Goal: Find specific page/section: Find specific page/section

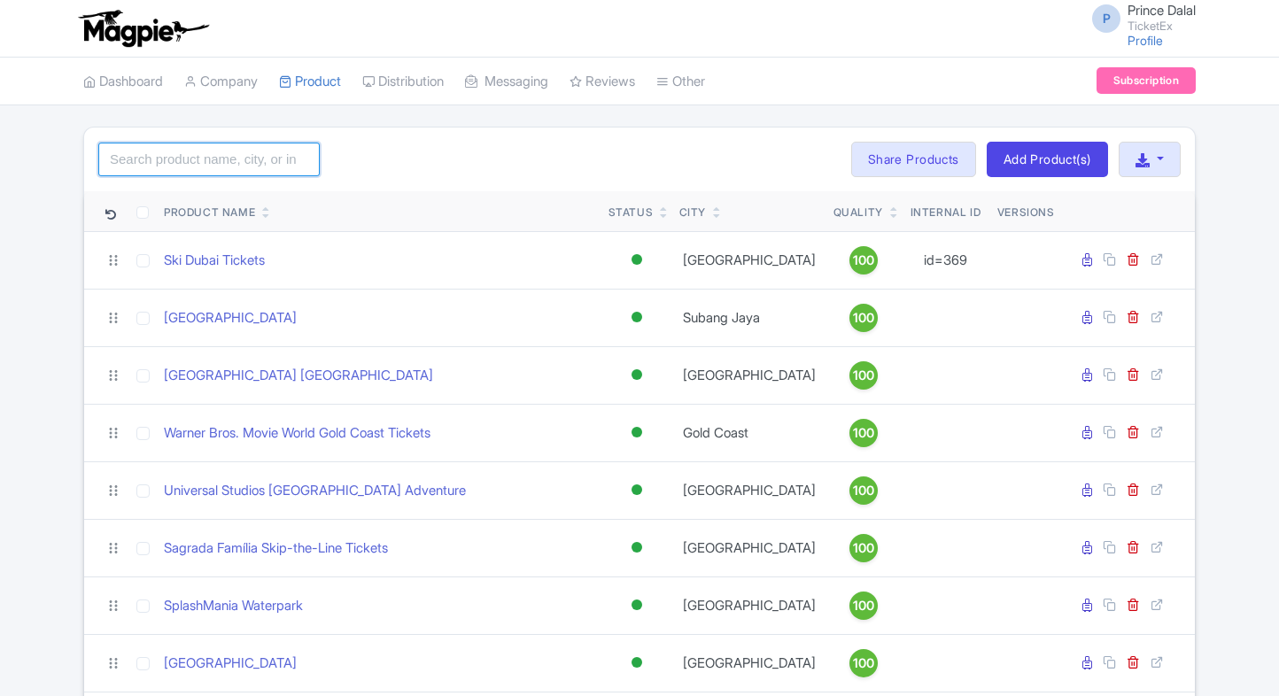
click at [210, 173] on input "search" at bounding box center [208, 160] width 221 height 34
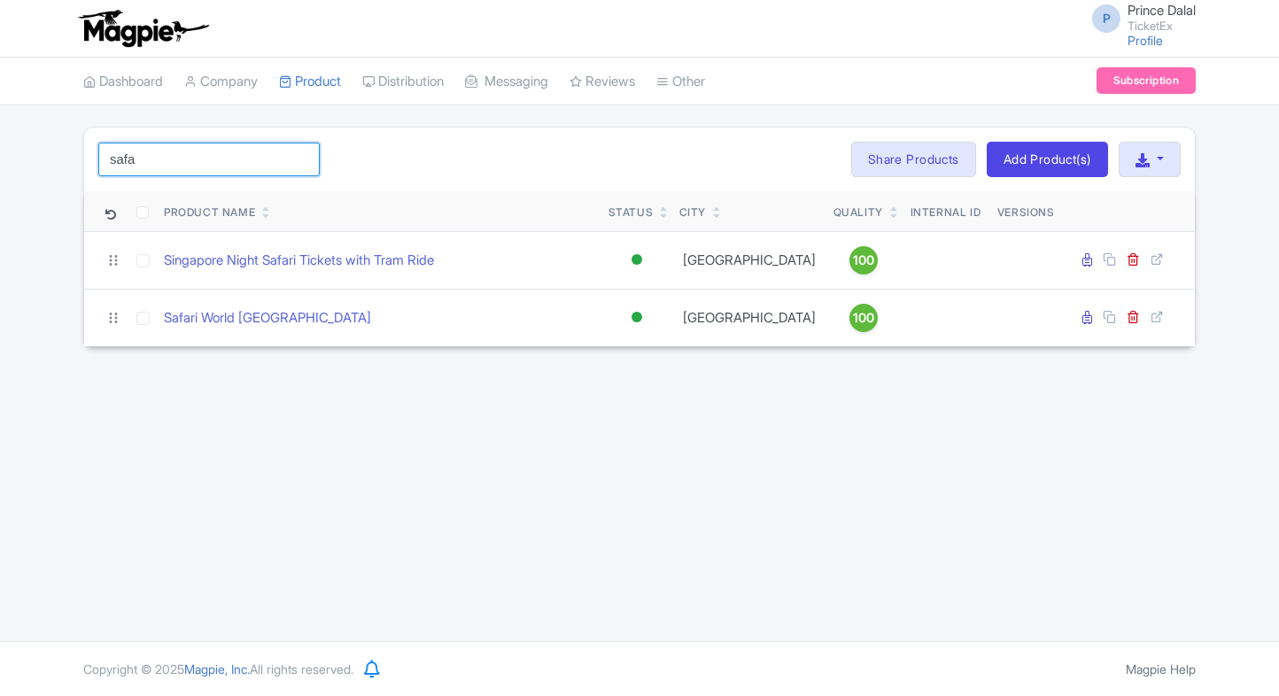
type input "safa"
click at [67, 260] on div "safa Search Bulk Actions [GEOGRAPHIC_DATA] Add to Collection Share Products Add…" at bounding box center [639, 237] width 1279 height 221
click at [187, 159] on input "safa" at bounding box center [208, 160] width 221 height 34
